Goal: Task Accomplishment & Management: Complete application form

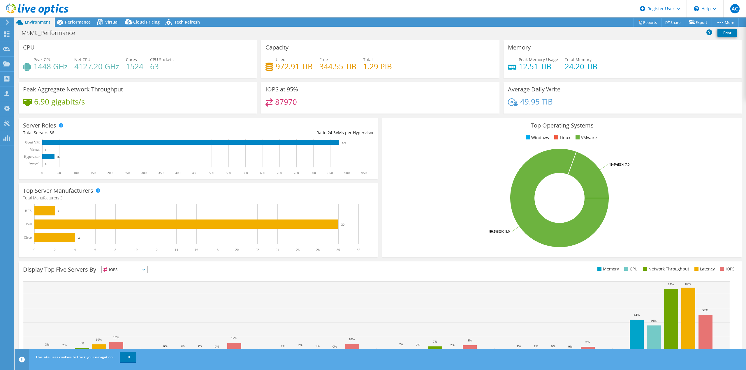
select select "USD"
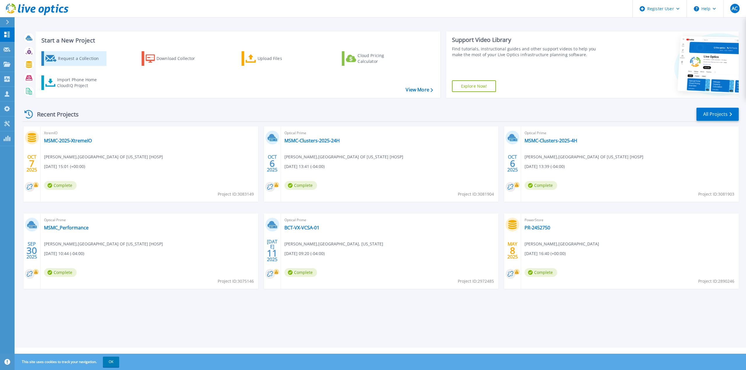
click at [76, 63] on div "Request a Collection" at bounding box center [81, 59] width 47 height 12
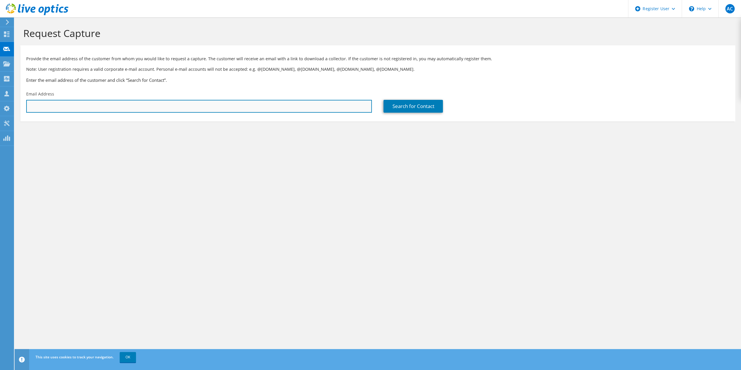
click at [132, 105] on input "text" at bounding box center [199, 106] width 346 height 13
drag, startPoint x: 143, startPoint y: 109, endPoint x: 2, endPoint y: 103, distance: 141.1
click at [2, 103] on div "AC Dell User Angel Calzadilla Angel.Calzadilla@dell.com Dell My Profile Log Out…" at bounding box center [370, 185] width 741 height 370
click at [96, 106] on input "raf" at bounding box center [199, 106] width 346 height 13
drag, startPoint x: 48, startPoint y: 107, endPoint x: 21, endPoint y: 109, distance: 27.7
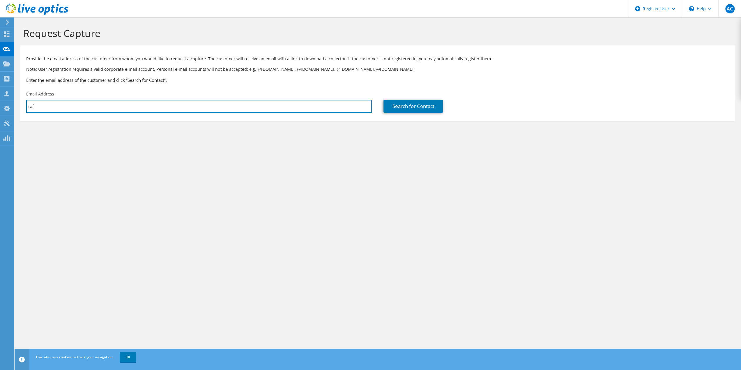
click at [19, 109] on section "Request Capture Provide the email address of the customer from whom you would l…" at bounding box center [378, 83] width 727 height 133
drag, startPoint x: 36, startPoint y: 109, endPoint x: 64, endPoint y: 121, distance: 30.5
click at [22, 107] on div "Email Address rg" at bounding box center [198, 101] width 357 height 27
drag, startPoint x: 226, startPoint y: 106, endPoint x: 229, endPoint y: 107, distance: 3.1
click at [226, 106] on input "rg" at bounding box center [199, 106] width 346 height 13
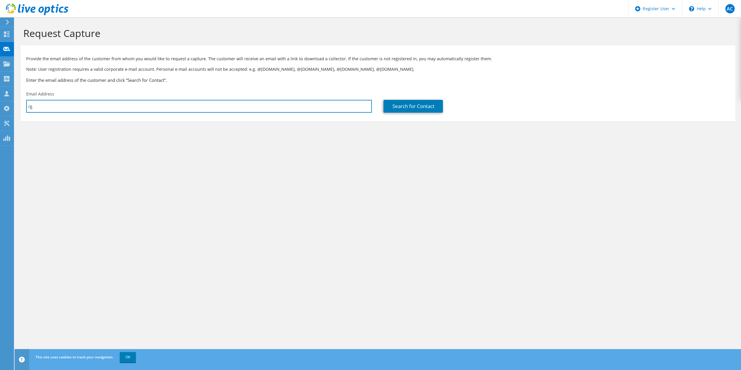
paste input "Gutierrez-Zuniga, Rafael <RGutierrez@browardhealth.org>"
drag, startPoint x: 82, startPoint y: 106, endPoint x: 0, endPoint y: 105, distance: 81.8
click at [0, 105] on div "AC Dell User Angel Calzadilla Angel.Calzadilla@dell.com Dell My Profile Log Out…" at bounding box center [370, 185] width 741 height 370
click at [142, 105] on input "RGutierrez@browardhealth.org>" at bounding box center [199, 106] width 346 height 13
type input "RGutierrez@browardhealth.org"
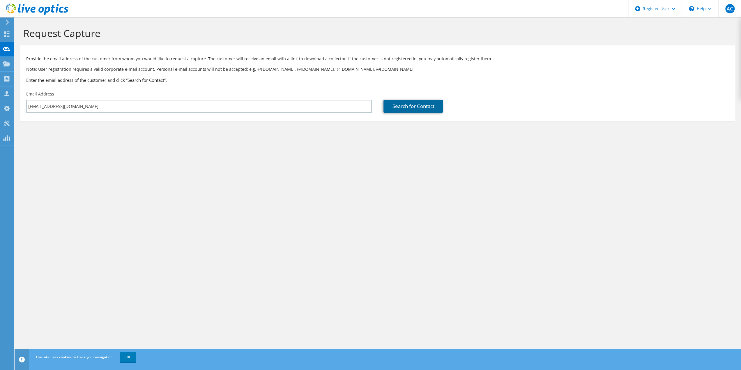
click at [416, 105] on link "Search for Contact" at bounding box center [413, 106] width 59 height 13
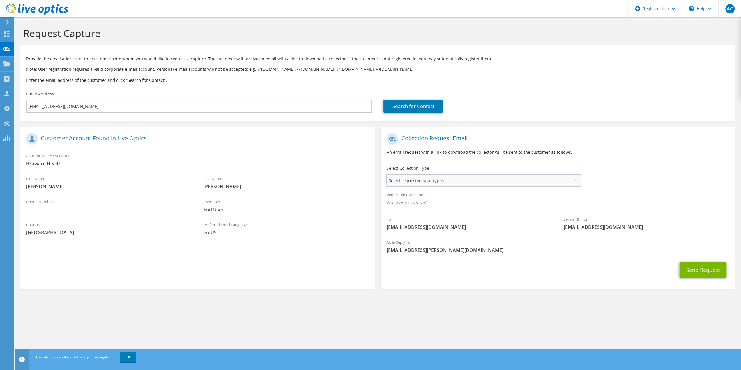
click at [477, 185] on span "Select requested scan types" at bounding box center [483, 181] width 193 height 12
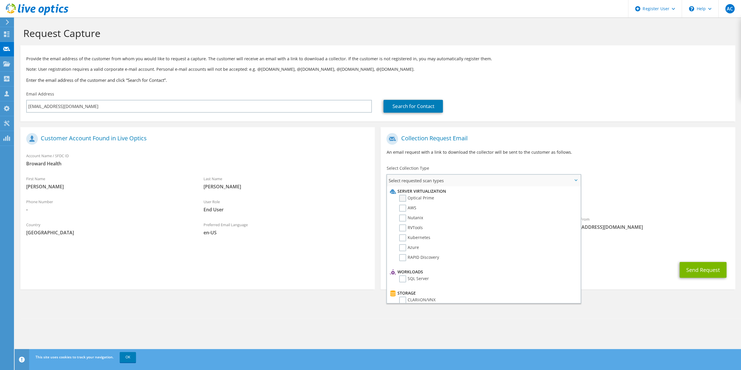
click at [425, 199] on label "Optical Prime" at bounding box center [416, 198] width 35 height 7
click at [0, 0] on input "Optical Prime" at bounding box center [0, 0] width 0 height 0
click at [696, 269] on button "Send Request" at bounding box center [703, 272] width 47 height 16
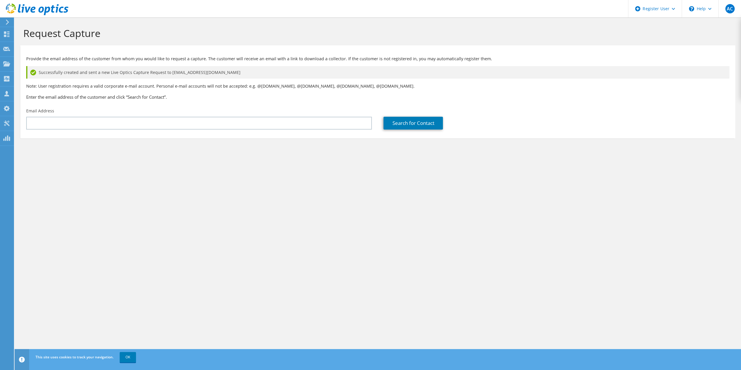
drag, startPoint x: 164, startPoint y: 192, endPoint x: 189, endPoint y: 233, distance: 47.9
click at [164, 192] on div "Request Capture Provide the email address of the customer from whom you would l…" at bounding box center [378, 193] width 727 height 353
click at [6, 24] on icon at bounding box center [7, 22] width 4 height 5
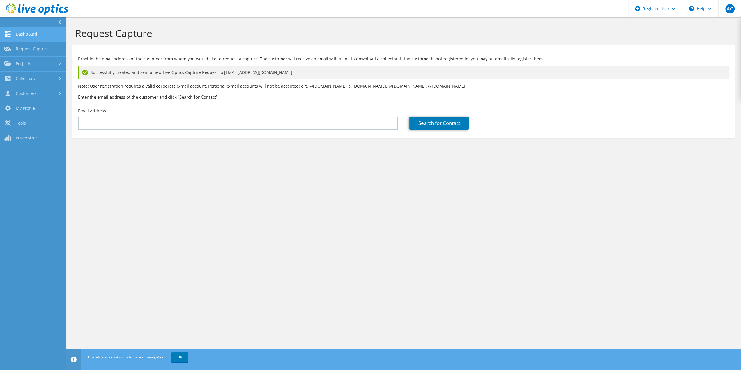
click at [36, 29] on link "Dashboard" at bounding box center [33, 34] width 66 height 15
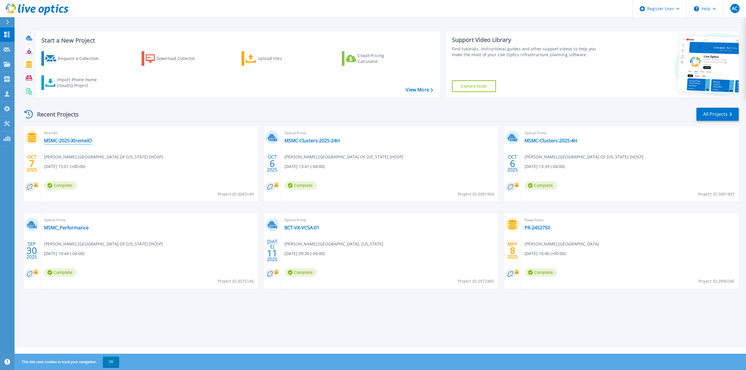
click at [71, 141] on link "MSMC-2025-XtremeIO" at bounding box center [68, 141] width 48 height 6
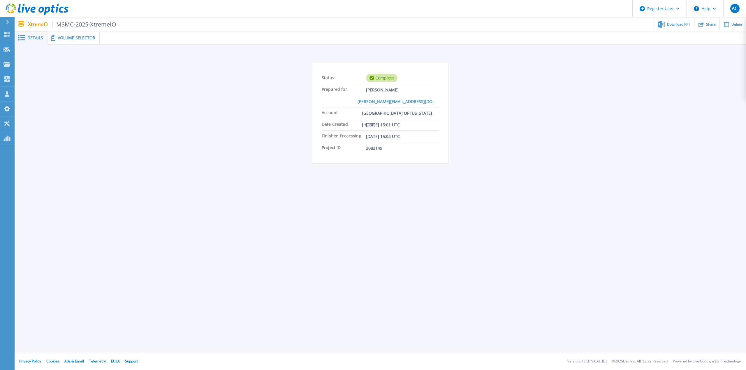
click at [77, 37] on span "Volume Selector" at bounding box center [77, 38] width 38 height 4
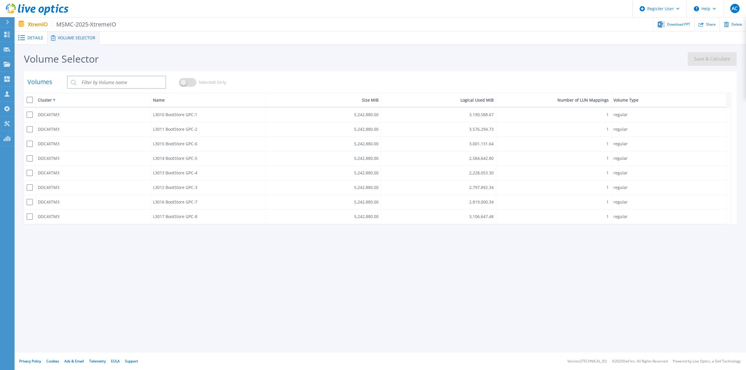
click at [30, 102] on span at bounding box center [30, 100] width 6 height 6
click at [28, 98] on input "checkbox" at bounding box center [28, 98] width 0 height 0
click at [699, 61] on span "Save & Calculate" at bounding box center [712, 59] width 36 height 8
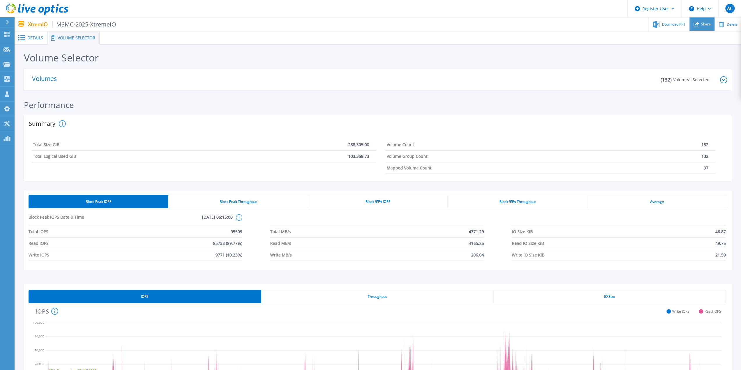
click at [704, 19] on div "Share" at bounding box center [702, 24] width 25 height 14
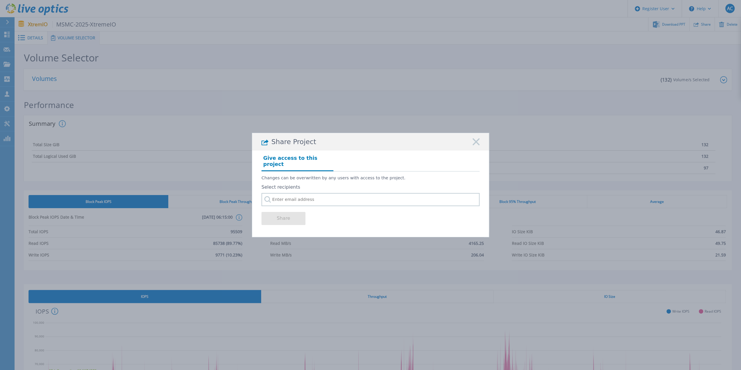
click at [479, 145] on icon at bounding box center [476, 141] width 7 height 7
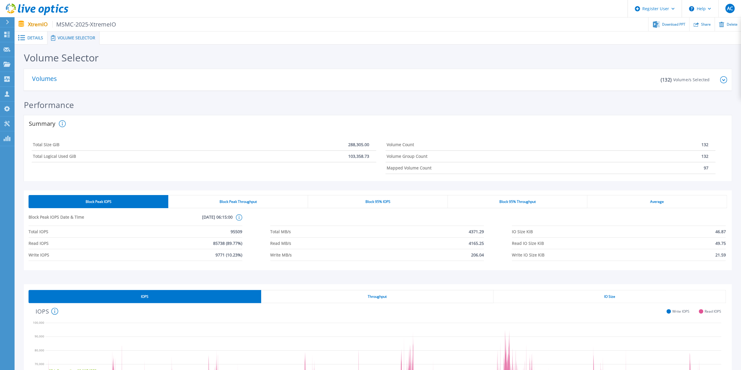
click at [33, 36] on span "Details" at bounding box center [35, 38] width 16 height 4
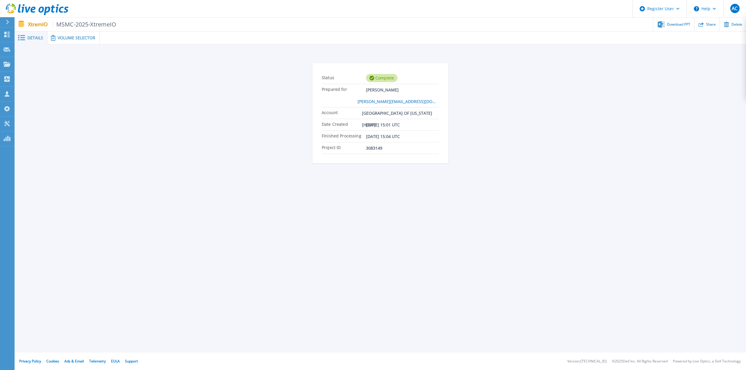
click at [77, 39] on span "Volume Selector" at bounding box center [77, 38] width 38 height 4
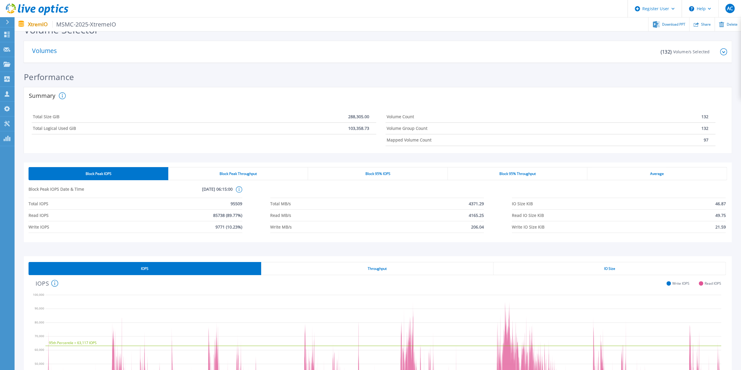
scroll to position [29, 0]
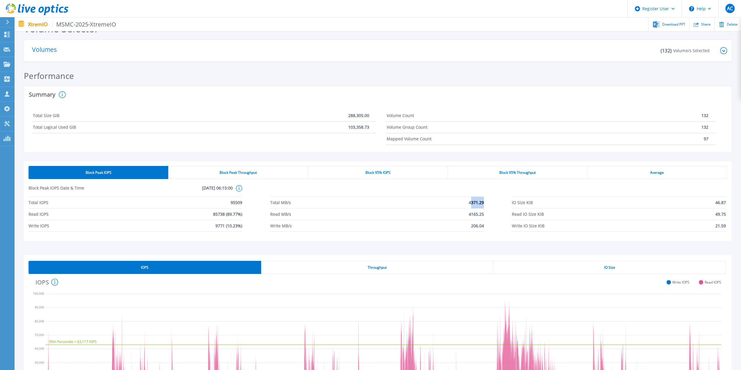
drag, startPoint x: 471, startPoint y: 202, endPoint x: 488, endPoint y: 202, distance: 17.5
click at [488, 202] on div "Total IOPS 95509 Total MB/s 4371.29 IO Size KiB 46.87 Read IOPS 85738 (89.77%) …" at bounding box center [378, 214] width 699 height 35
click at [489, 213] on div "Total IOPS 95509 Total MB/s 4371.29 IO Size KiB 46.87 Read IOPS 85738 (89.77%) …" at bounding box center [378, 214] width 699 height 35
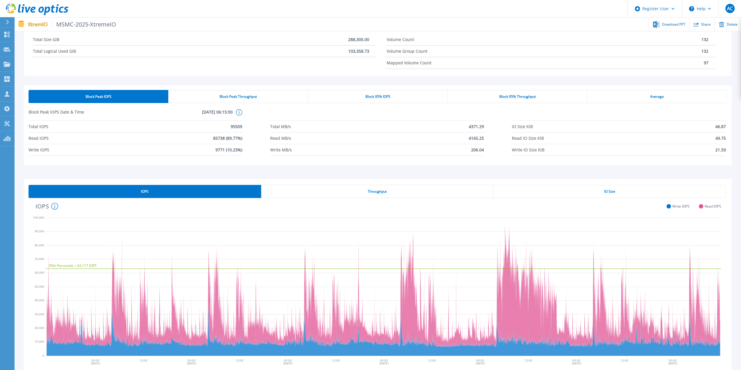
scroll to position [104, 0]
